Goal: Transaction & Acquisition: Download file/media

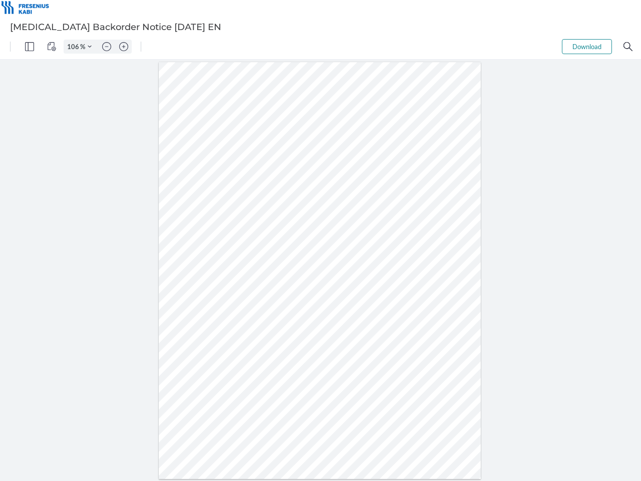
click at [30, 47] on img "Panel" at bounding box center [29, 46] width 9 height 9
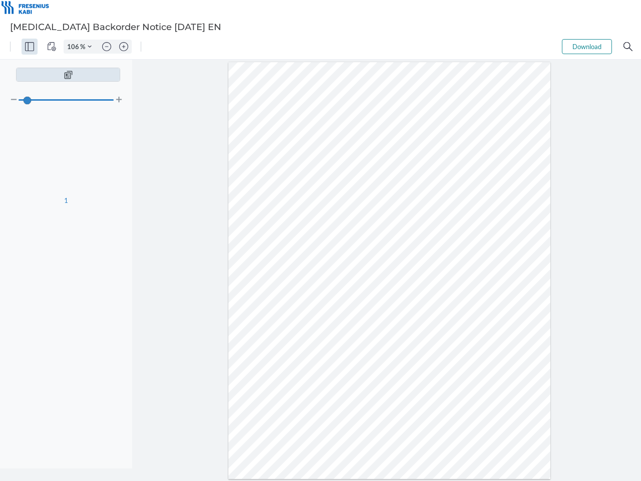
click at [52, 47] on img "View Controls" at bounding box center [51, 46] width 9 height 9
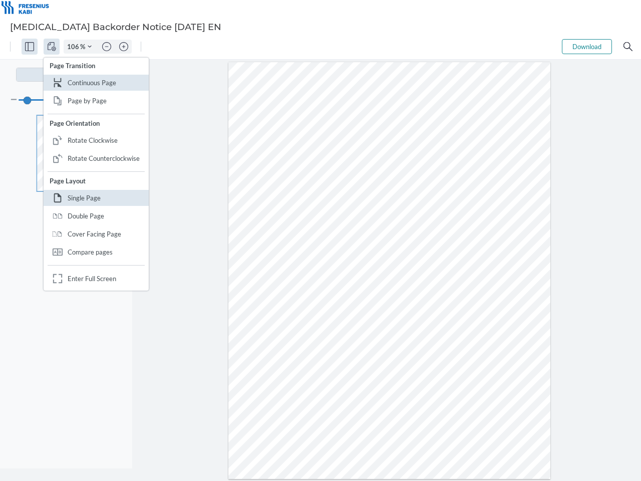
click at [75, 47] on input "106" at bounding box center [72, 46] width 16 height 9
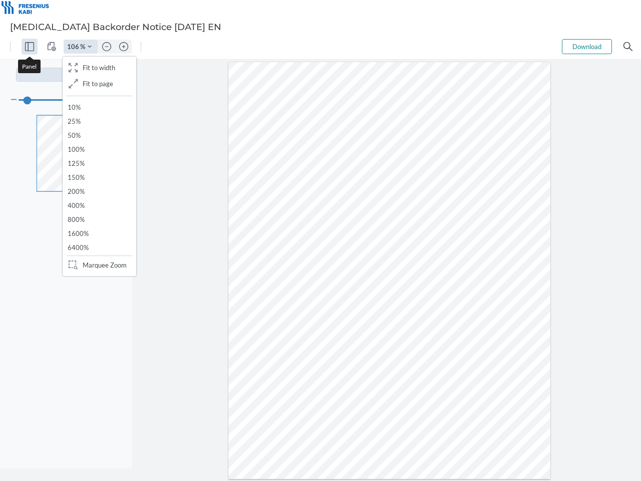
click at [90, 47] on img "Zoom Controls" at bounding box center [90, 47] width 4 height 4
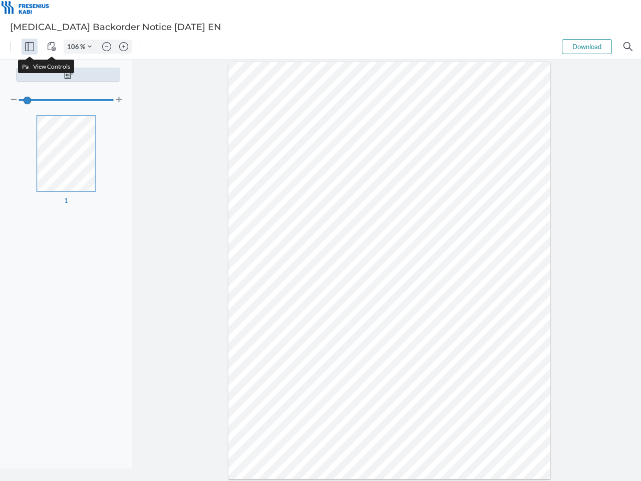
click at [107, 47] on img "Zoom out" at bounding box center [106, 46] width 9 height 9
click at [124, 47] on img "Zoom in" at bounding box center [123, 46] width 9 height 9
type input "106"
click at [587, 47] on button "Download" at bounding box center [587, 46] width 50 height 15
click at [628, 47] on img "Search" at bounding box center [628, 46] width 9 height 9
